Goal: Task Accomplishment & Management: Use online tool/utility

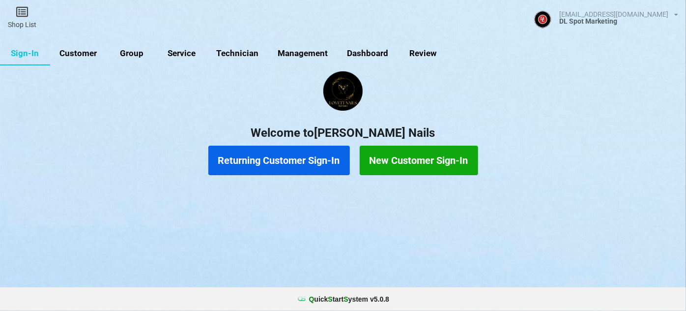
click at [81, 54] on link "Customer" at bounding box center [78, 54] width 57 height 24
select select "25"
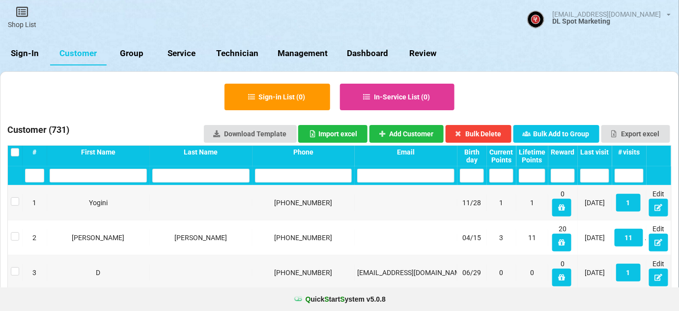
click at [32, 53] on link "Sign-In" at bounding box center [25, 54] width 50 height 24
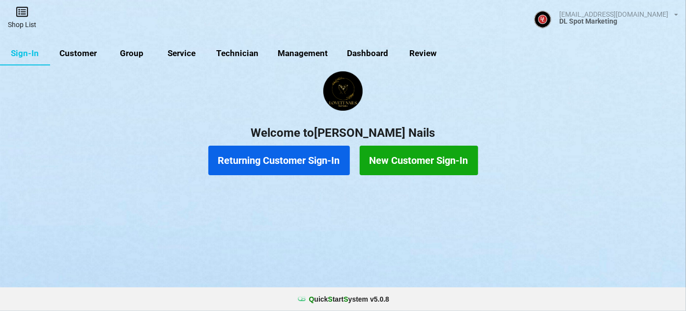
click at [24, 18] on link "Shop List" at bounding box center [22, 17] width 44 height 35
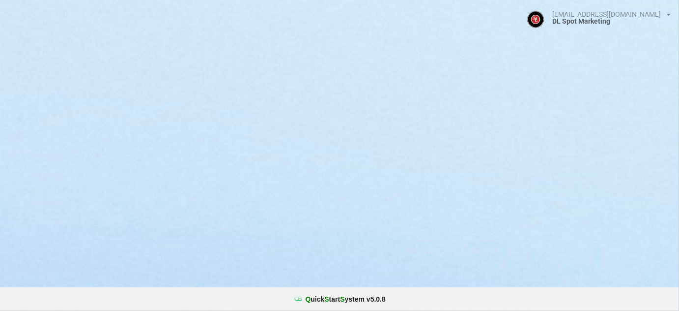
select select "25"
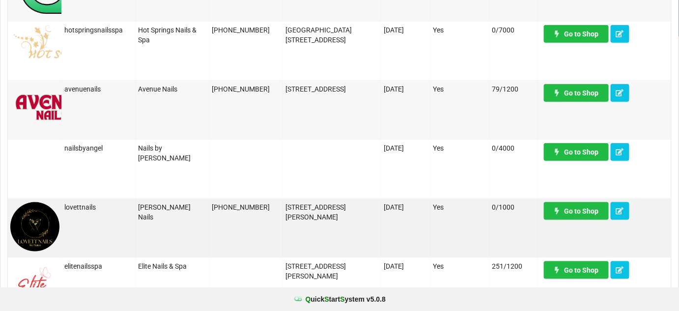
scroll to position [297, 0]
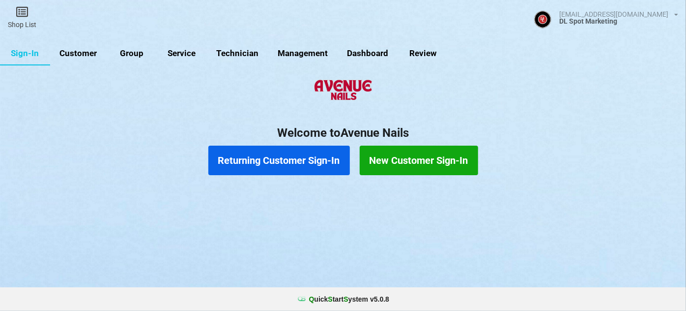
click at [88, 55] on link "Customer" at bounding box center [78, 54] width 57 height 24
select select "25"
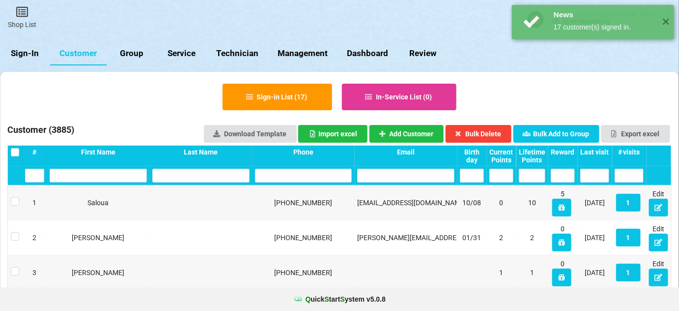
click at [598, 151] on div "Last visit" at bounding box center [595, 152] width 29 height 8
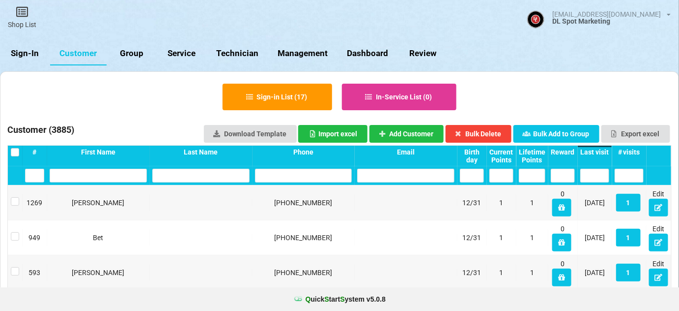
click at [598, 151] on div "Last visit" at bounding box center [595, 152] width 29 height 8
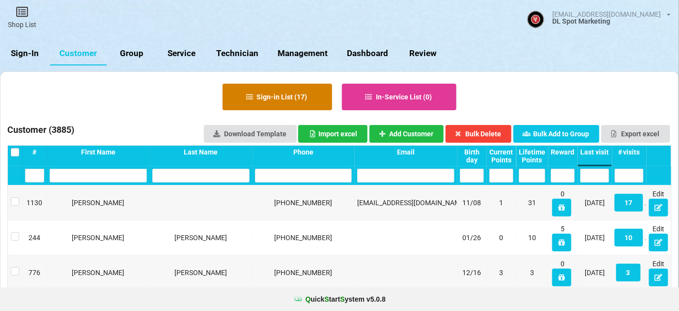
click at [305, 99] on button "Sign-in List ( 17 )" at bounding box center [278, 97] width 110 height 27
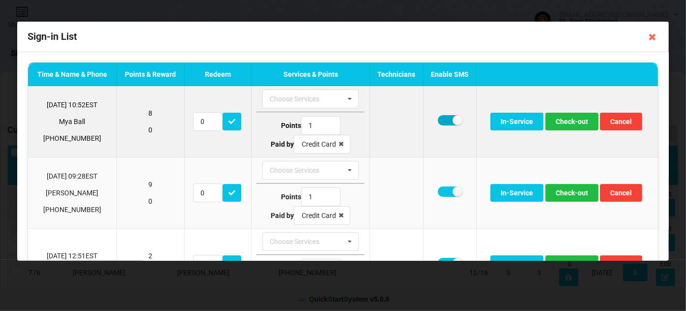
click at [444, 120] on label at bounding box center [450, 120] width 24 height 10
checkbox input "false"
click at [571, 119] on button "Check-out" at bounding box center [572, 122] width 53 height 18
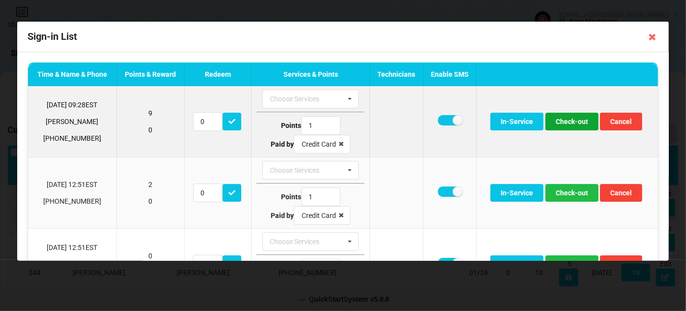
click at [561, 120] on button "Check-out" at bounding box center [572, 122] width 53 height 18
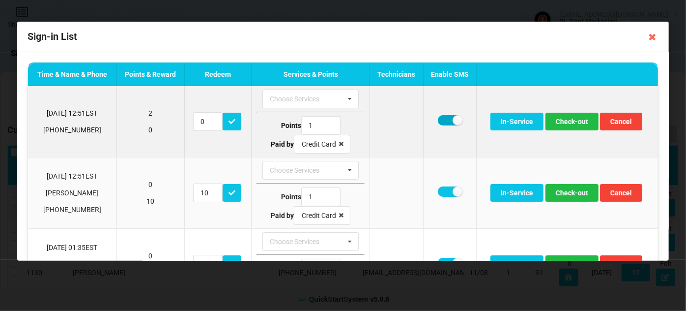
click at [444, 120] on label at bounding box center [450, 120] width 24 height 10
checkbox input "false"
click at [567, 123] on button "Check-out" at bounding box center [572, 122] width 53 height 18
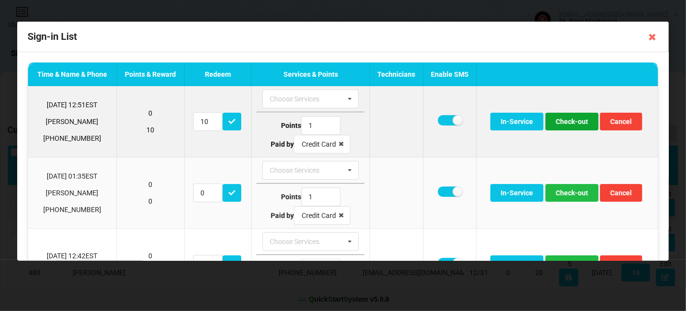
click at [576, 124] on button "Check-out" at bounding box center [572, 122] width 53 height 18
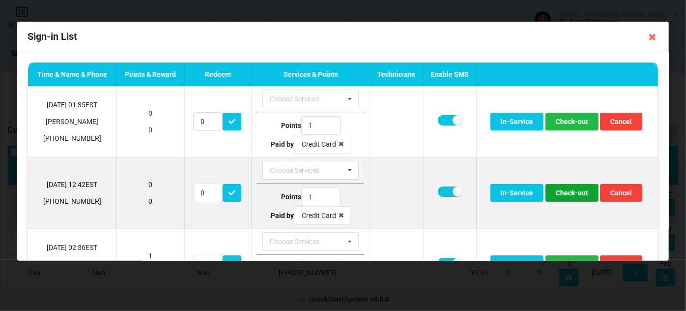
click at [572, 195] on button "Check-out" at bounding box center [572, 193] width 53 height 18
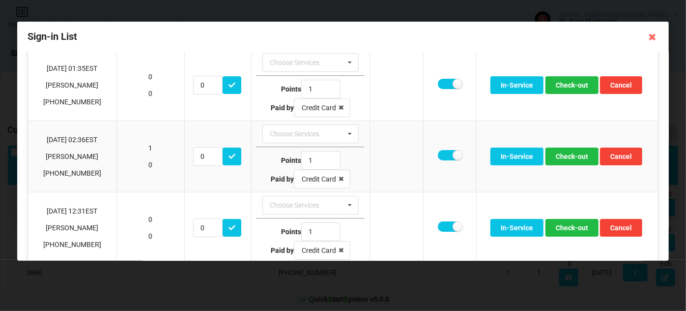
scroll to position [59, 0]
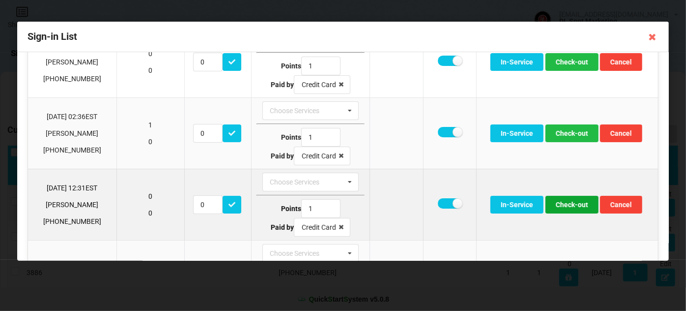
click at [576, 204] on button "Check-out" at bounding box center [572, 205] width 53 height 18
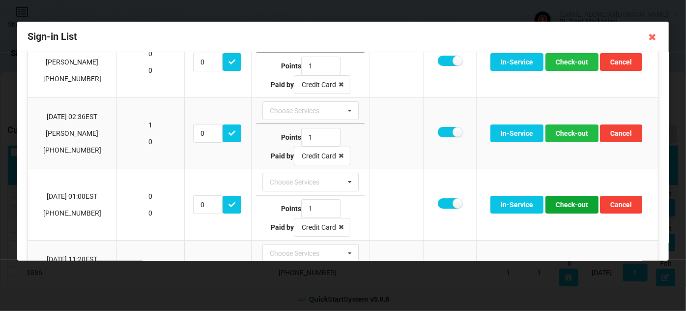
click at [575, 204] on button "Check-out" at bounding box center [572, 205] width 53 height 18
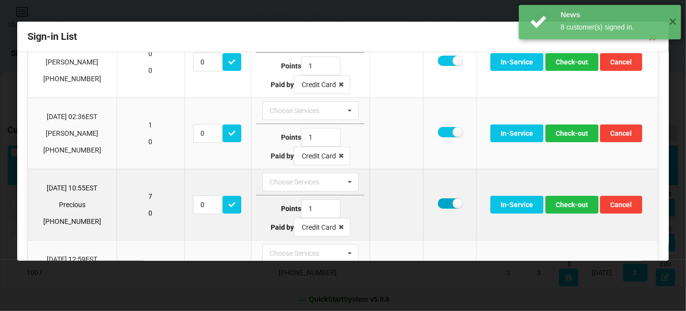
click at [443, 199] on label at bounding box center [450, 203] width 24 height 10
checkbox input "false"
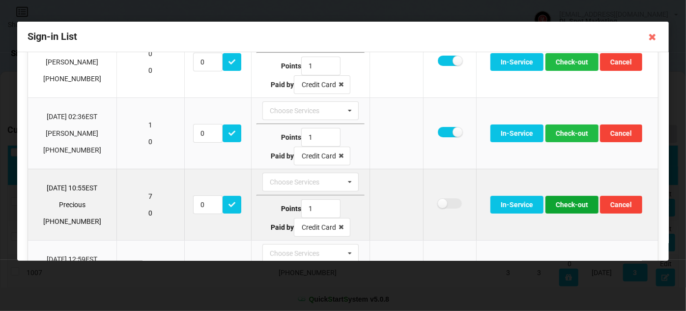
click at [567, 204] on button "Check-out" at bounding box center [572, 205] width 53 height 18
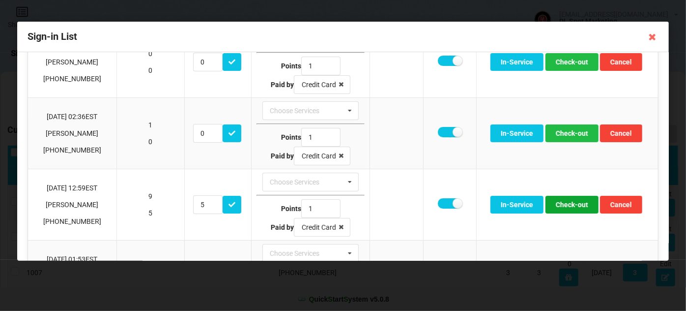
click at [567, 204] on button "Check-out" at bounding box center [572, 205] width 53 height 18
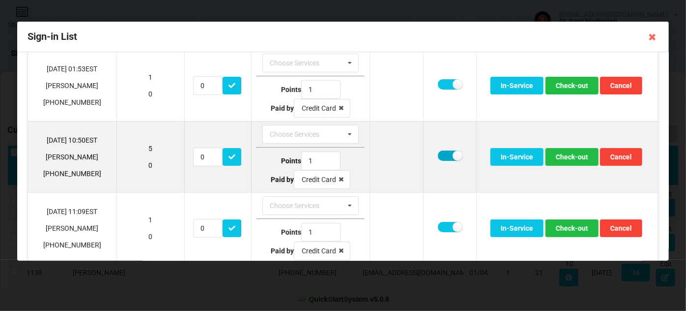
click at [444, 151] on label at bounding box center [450, 155] width 24 height 10
checkbox input "false"
click at [566, 154] on button "Check-out" at bounding box center [572, 157] width 53 height 18
click at [442, 150] on label at bounding box center [450, 155] width 24 height 10
checkbox input "false"
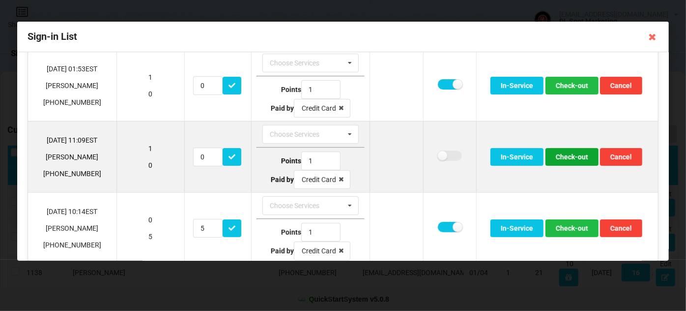
click at [568, 157] on button "Check-out" at bounding box center [572, 157] width 53 height 18
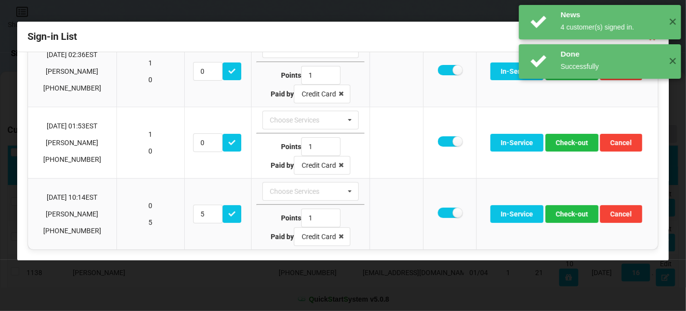
scroll to position [118, 0]
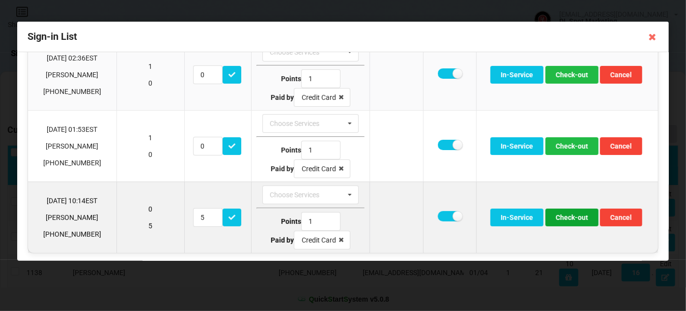
click at [569, 217] on button "Check-out" at bounding box center [572, 217] width 53 height 18
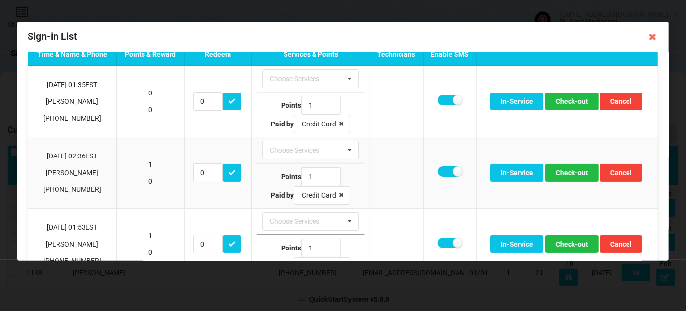
scroll to position [0, 0]
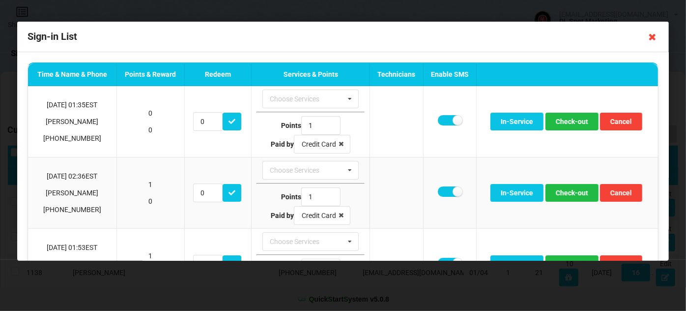
click at [653, 42] on icon at bounding box center [653, 37] width 16 height 16
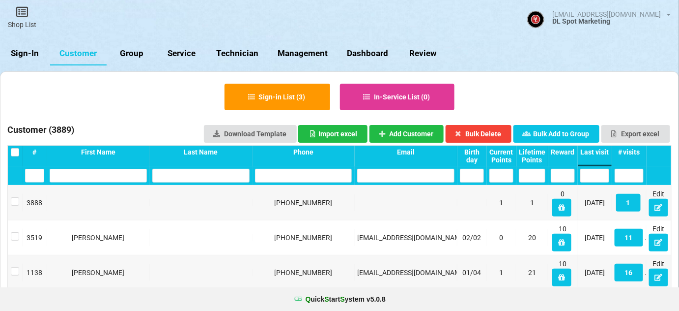
click at [21, 53] on link "Sign-In" at bounding box center [25, 54] width 50 height 24
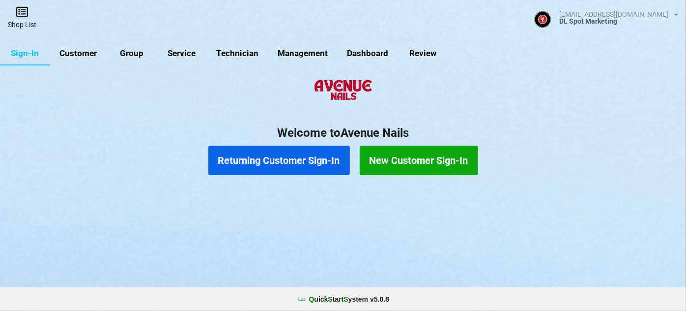
click at [27, 19] on link "Shop List" at bounding box center [22, 17] width 44 height 35
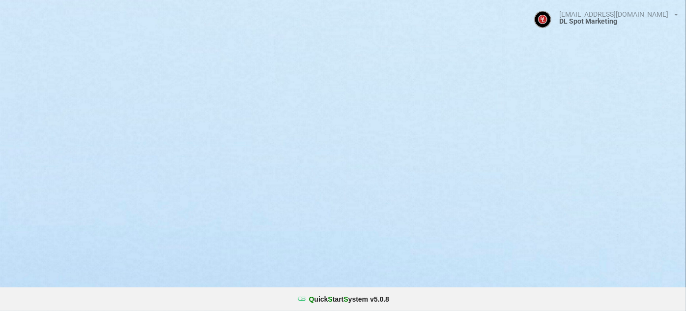
select select "25"
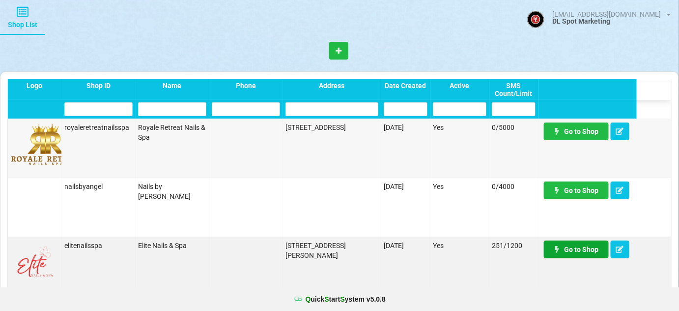
click at [576, 250] on link "Go to Shop" at bounding box center [576, 249] width 65 height 18
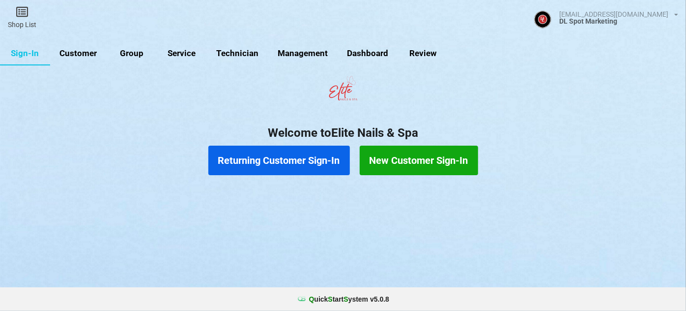
click at [80, 55] on link "Customer" at bounding box center [78, 54] width 57 height 24
select select "25"
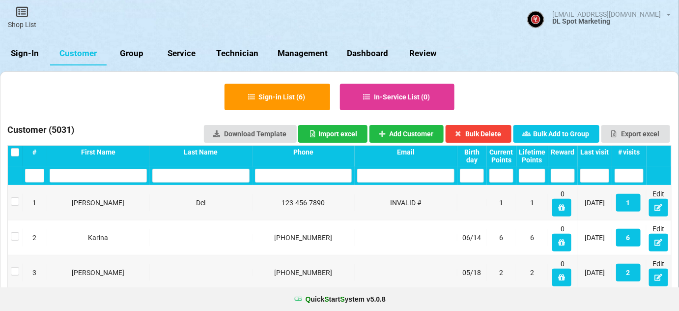
click at [601, 152] on div "Last visit" at bounding box center [595, 152] width 29 height 8
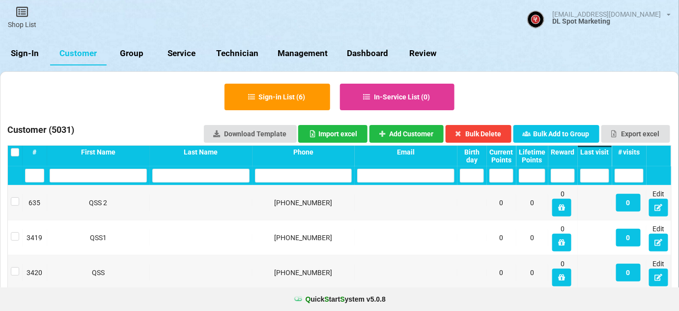
click at [601, 152] on div "Last visit" at bounding box center [595, 152] width 29 height 8
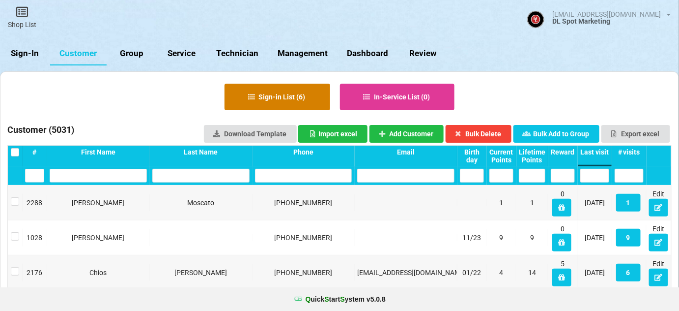
click at [292, 100] on button "Sign-in List ( 6 )" at bounding box center [278, 97] width 106 height 27
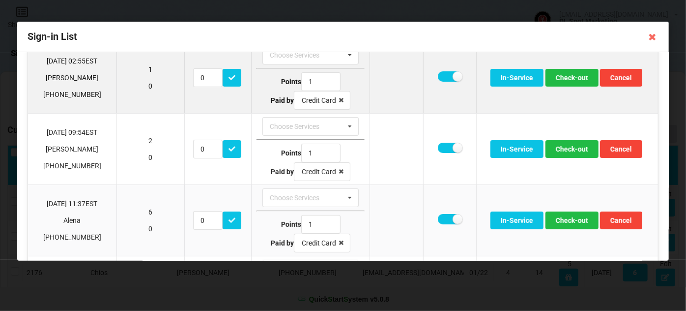
scroll to position [119, 0]
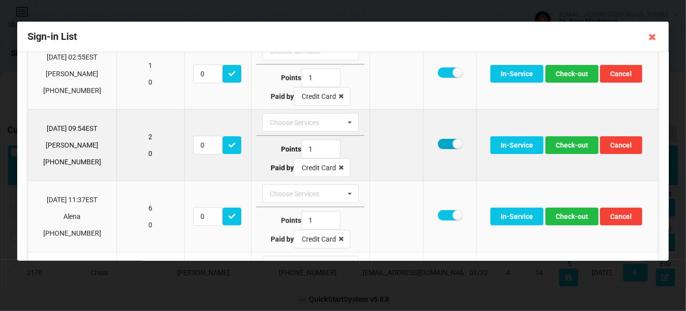
click at [446, 147] on label at bounding box center [450, 144] width 24 height 10
checkbox input "false"
click at [566, 144] on button "Check-out" at bounding box center [572, 145] width 53 height 18
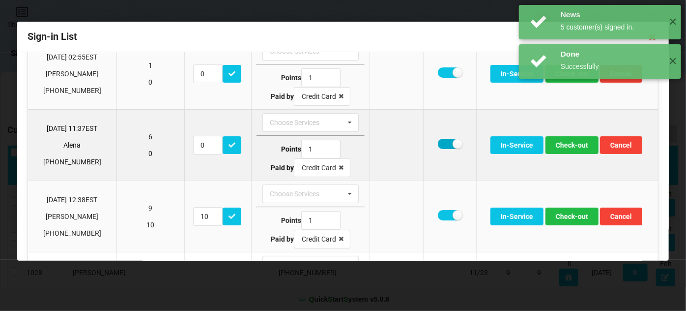
click at [442, 141] on label at bounding box center [450, 144] width 24 height 10
checkbox input "false"
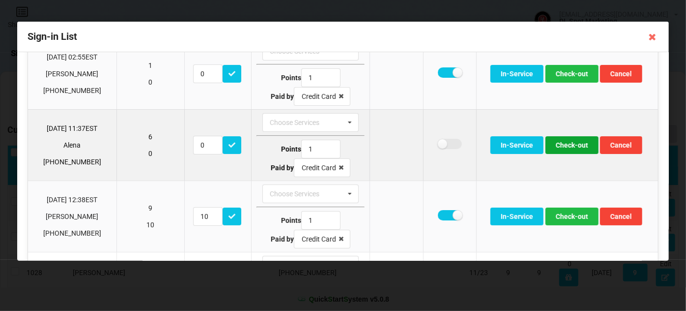
click at [574, 142] on button "Check-out" at bounding box center [572, 145] width 53 height 18
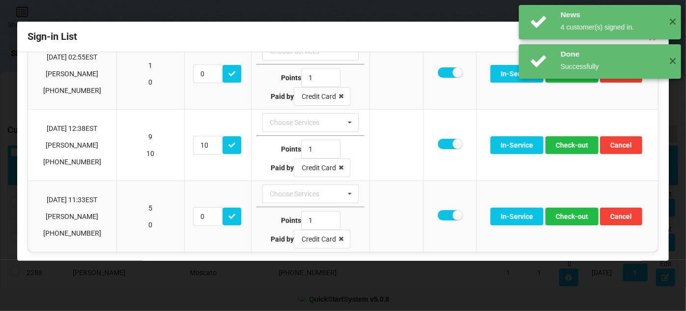
scroll to position [118, 0]
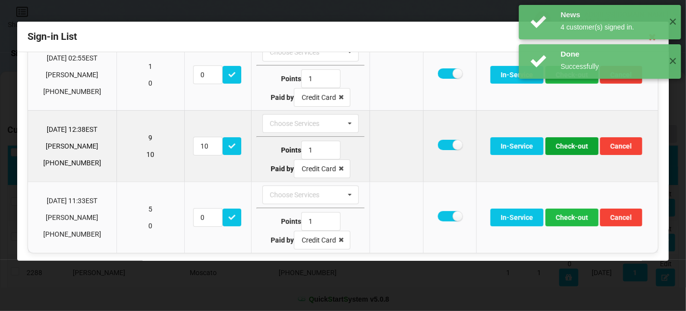
click at [571, 144] on button "Check-out" at bounding box center [572, 146] width 53 height 18
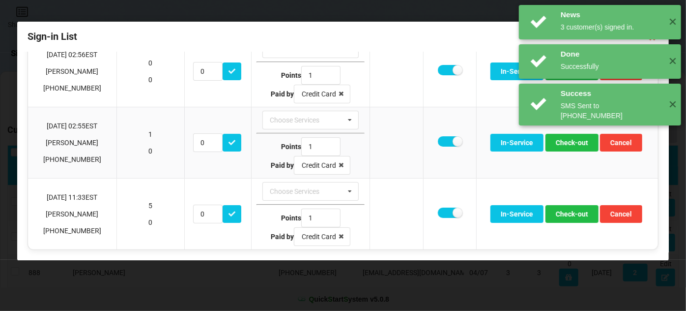
scroll to position [48, 0]
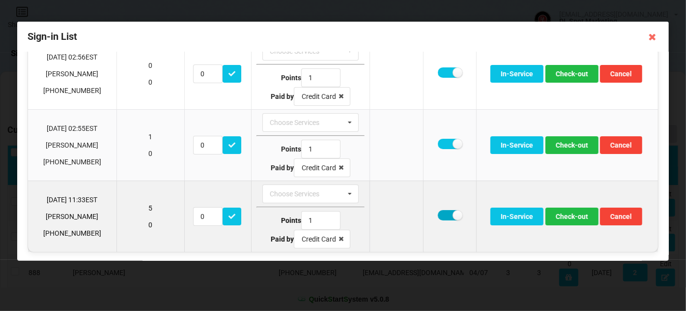
click at [446, 215] on label at bounding box center [450, 215] width 24 height 10
checkbox input "false"
click at [564, 217] on button "Check-out" at bounding box center [572, 216] width 53 height 18
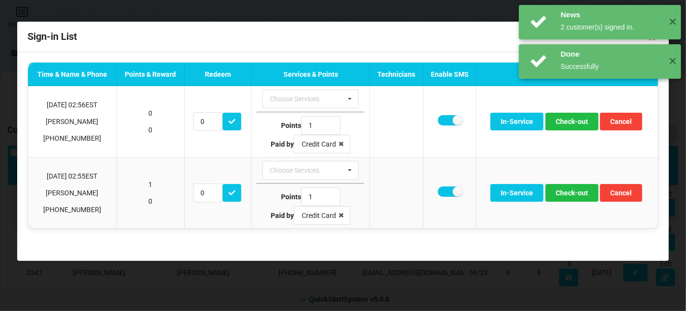
scroll to position [0, 0]
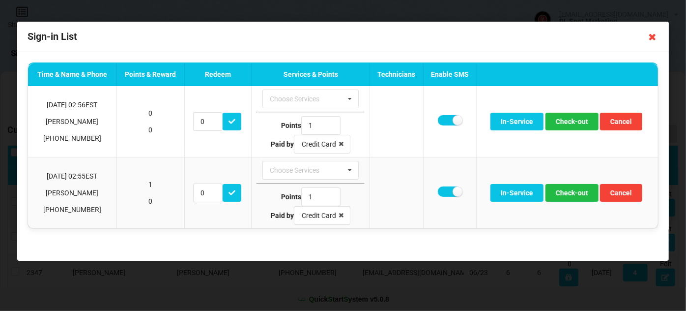
click at [653, 37] on icon at bounding box center [653, 37] width 16 height 16
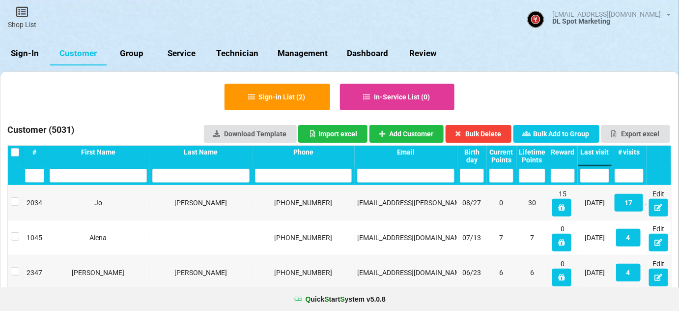
click at [29, 53] on link "Sign-In" at bounding box center [25, 54] width 50 height 24
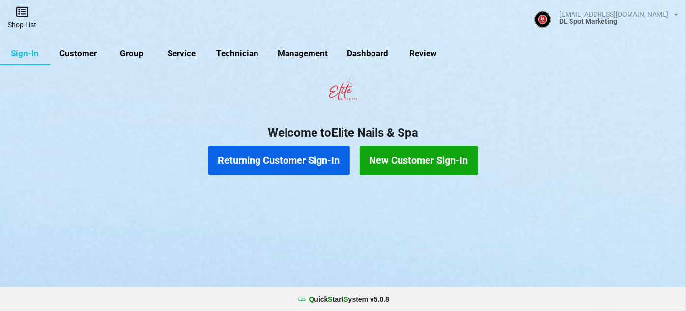
click at [21, 22] on link "Shop List" at bounding box center [22, 17] width 44 height 35
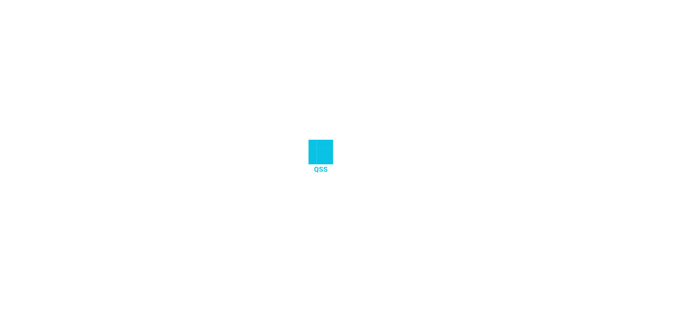
select select "25"
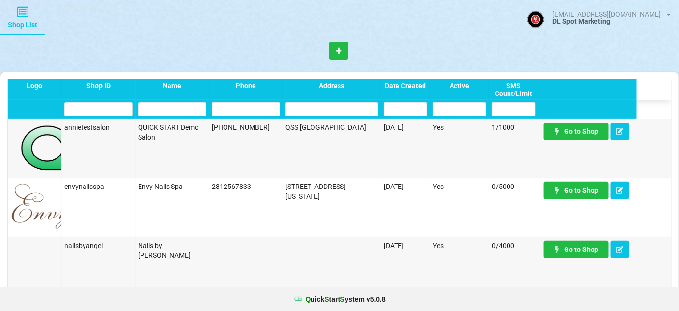
scroll to position [476, 0]
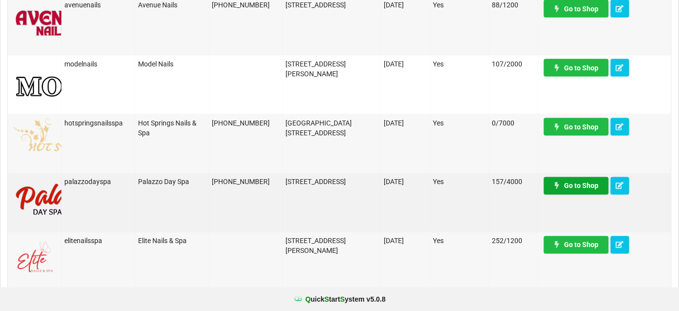
click at [583, 186] on link "Go to Shop" at bounding box center [576, 186] width 65 height 18
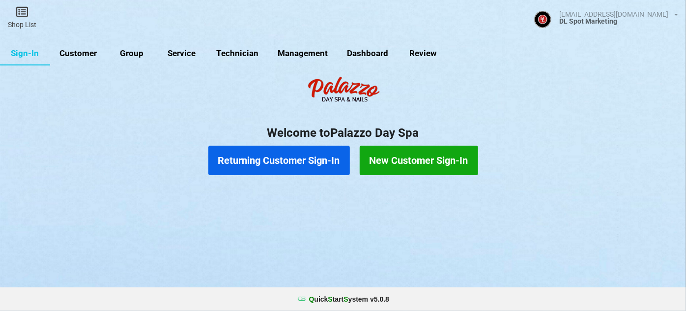
click at [84, 53] on link "Customer" at bounding box center [78, 54] width 57 height 24
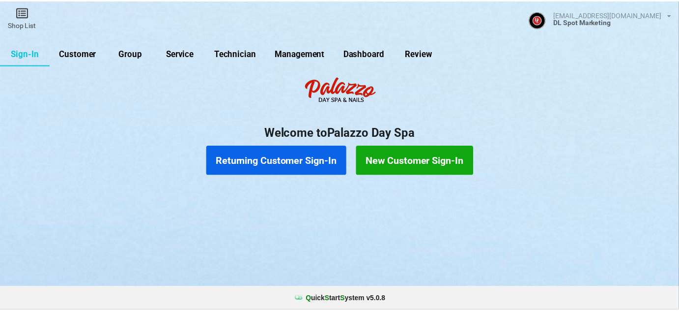
select select "25"
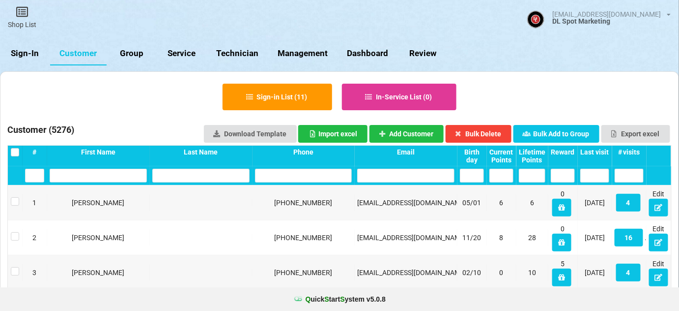
click at [599, 151] on div "Last visit" at bounding box center [595, 152] width 29 height 8
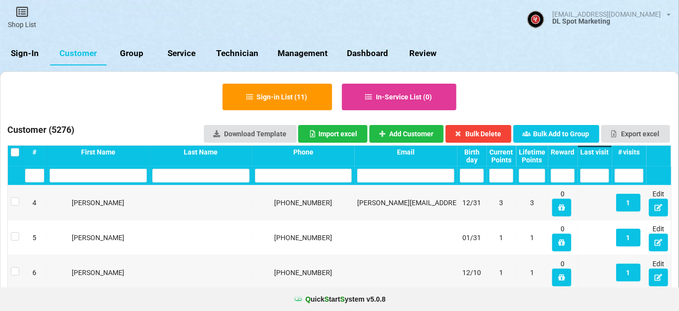
click at [599, 151] on div "Last visit" at bounding box center [595, 152] width 29 height 8
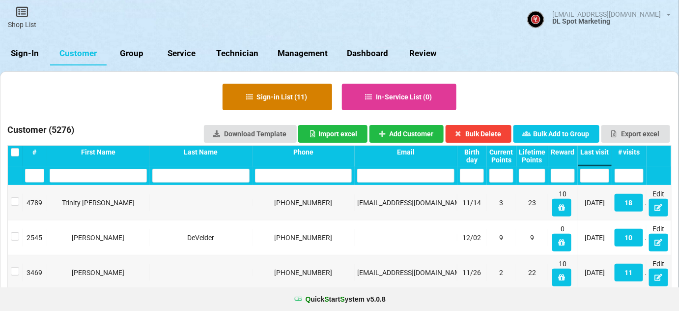
click at [288, 99] on button "Sign-in List ( 11 )" at bounding box center [278, 97] width 110 height 27
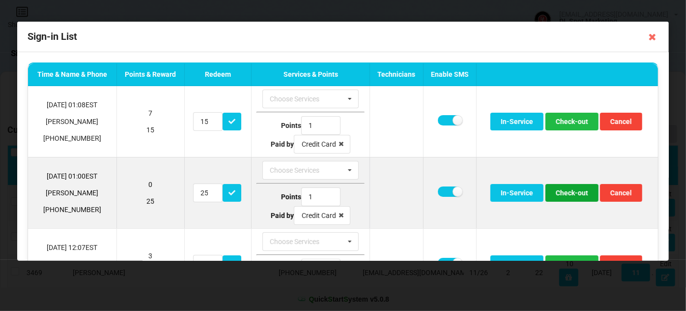
click at [578, 192] on button "Check-out" at bounding box center [572, 193] width 53 height 18
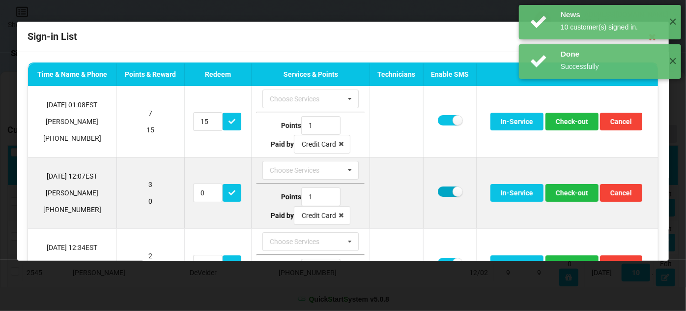
click at [447, 190] on label at bounding box center [450, 191] width 24 height 10
checkbox input "false"
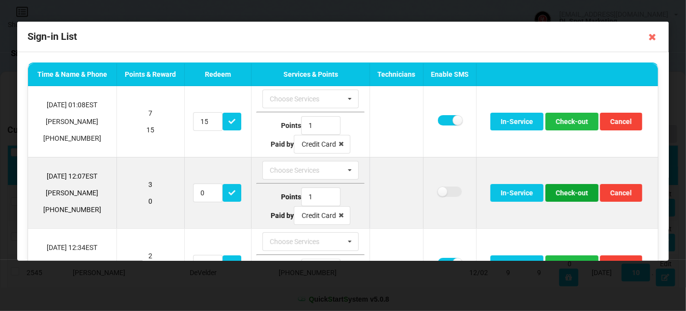
click at [571, 193] on button "Check-out" at bounding box center [572, 193] width 53 height 18
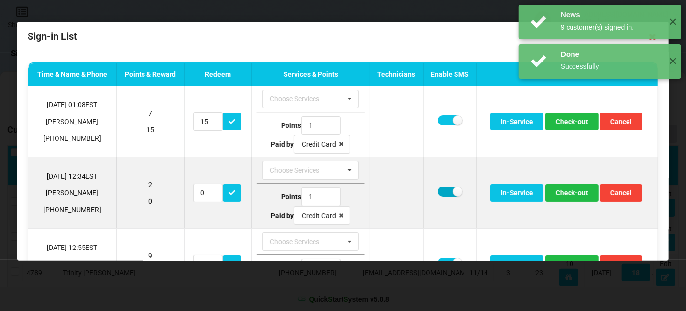
click at [445, 189] on label at bounding box center [450, 191] width 24 height 10
checkbox input "false"
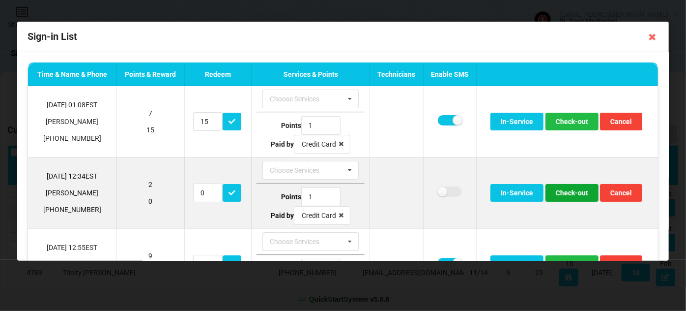
click at [576, 193] on button "Check-out" at bounding box center [572, 193] width 53 height 18
click at [567, 191] on button "Check-out" at bounding box center [572, 193] width 53 height 18
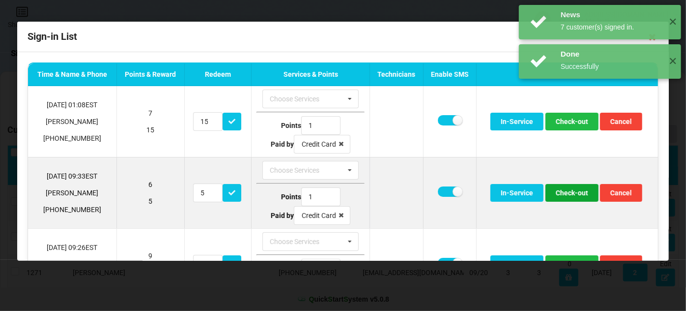
click at [567, 195] on button "Check-out" at bounding box center [572, 193] width 53 height 18
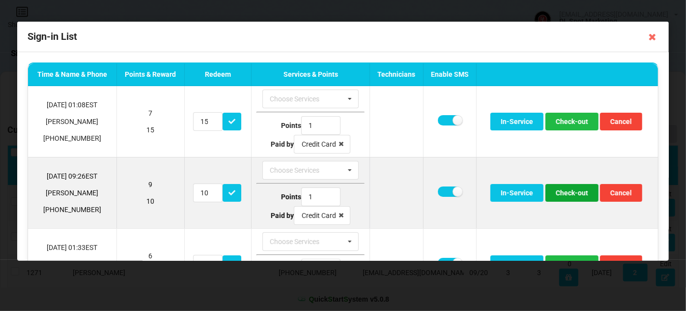
click at [566, 195] on button "Check-out" at bounding box center [572, 193] width 53 height 18
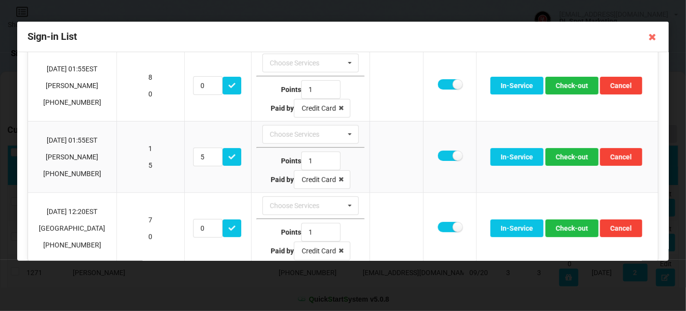
scroll to position [189, 0]
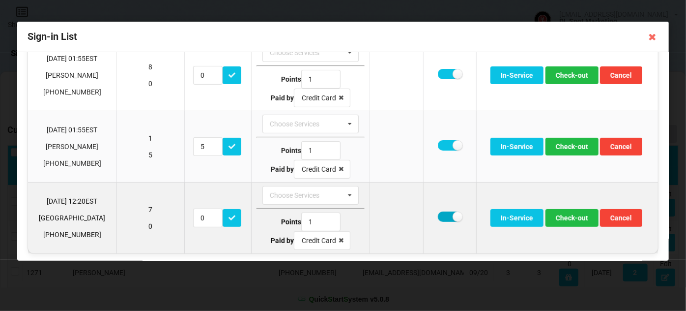
drag, startPoint x: 441, startPoint y: 213, endPoint x: 468, endPoint y: 216, distance: 27.2
click at [441, 213] on label at bounding box center [450, 216] width 24 height 10
checkbox input "false"
click at [579, 214] on button "Check-out" at bounding box center [572, 218] width 53 height 18
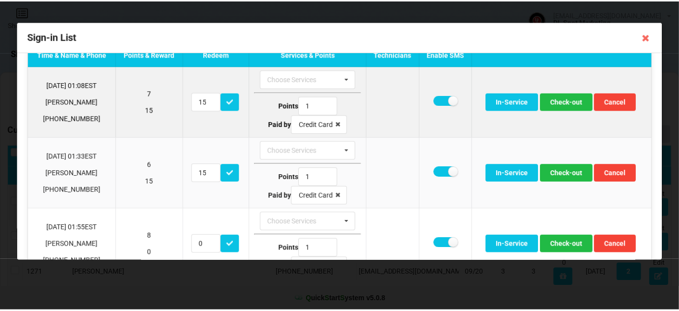
scroll to position [0, 0]
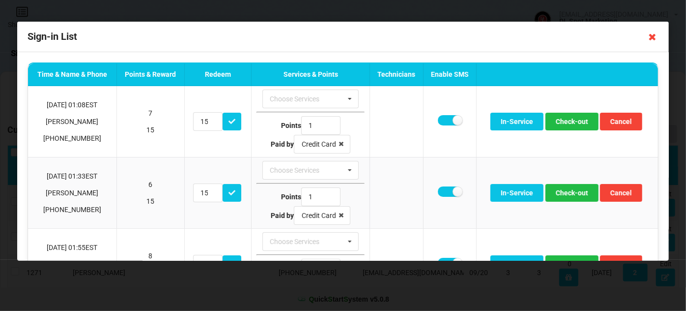
click at [652, 37] on icon at bounding box center [653, 37] width 16 height 16
